Goal: Transaction & Acquisition: Purchase product/service

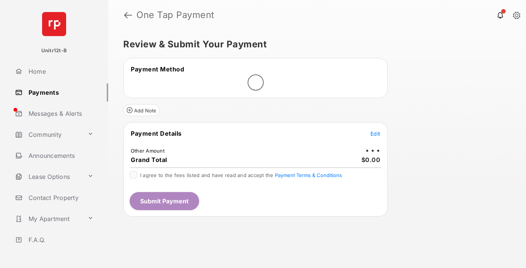
click at [375, 133] on span "Edit" at bounding box center [376, 133] width 10 height 6
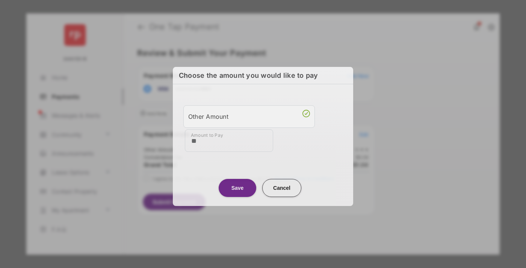
type input "**"
click at [238, 187] on button "Save" at bounding box center [238, 188] width 38 height 18
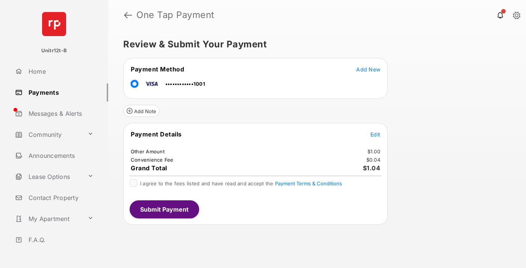
click at [375, 134] on span "Edit" at bounding box center [376, 134] width 10 height 6
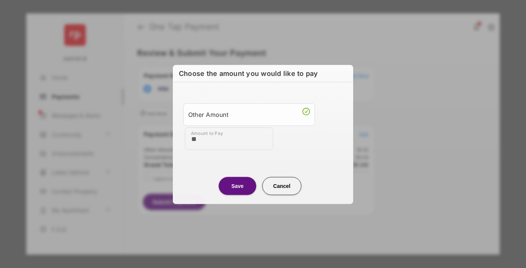
click at [238, 185] on button "Save" at bounding box center [238, 186] width 38 height 18
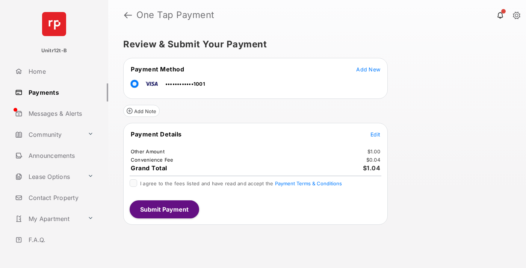
click at [164, 209] on button "Submit Payment" at bounding box center [165, 209] width 70 height 18
